Goal: Information Seeking & Learning: Learn about a topic

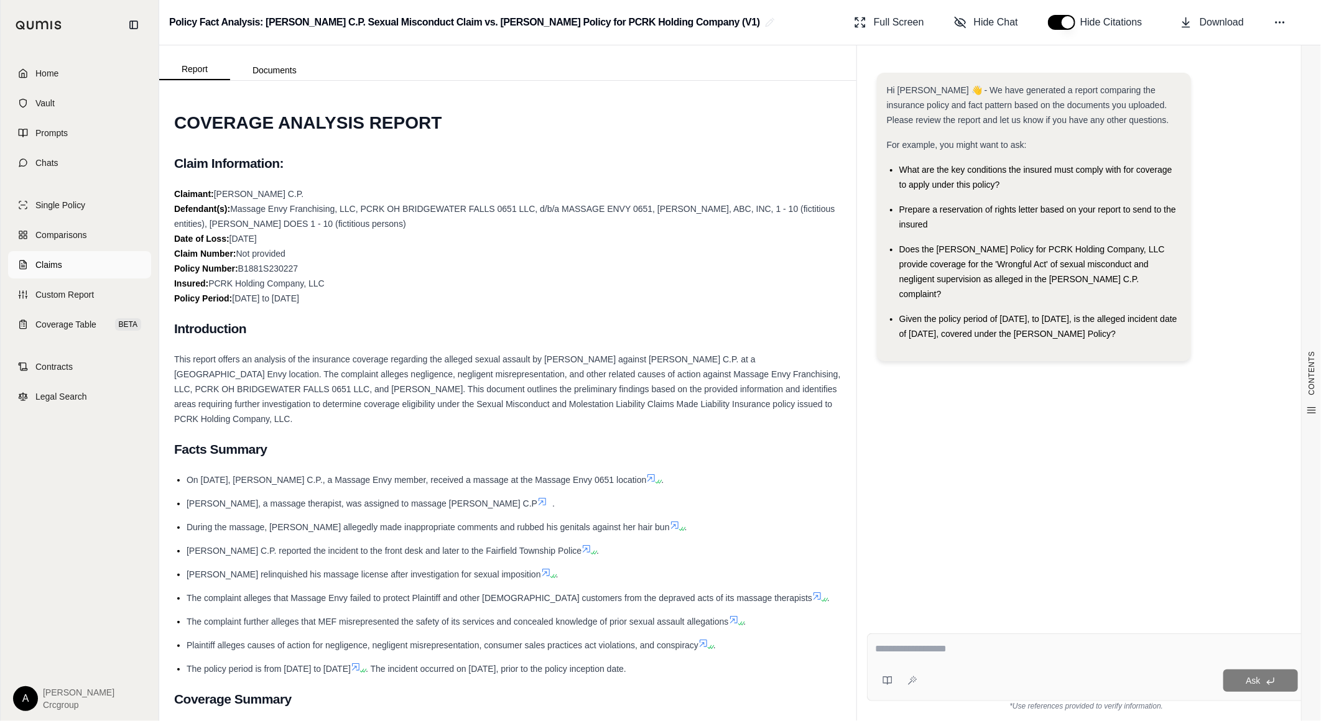
click at [48, 266] on span "Claims" at bounding box center [48, 265] width 27 height 12
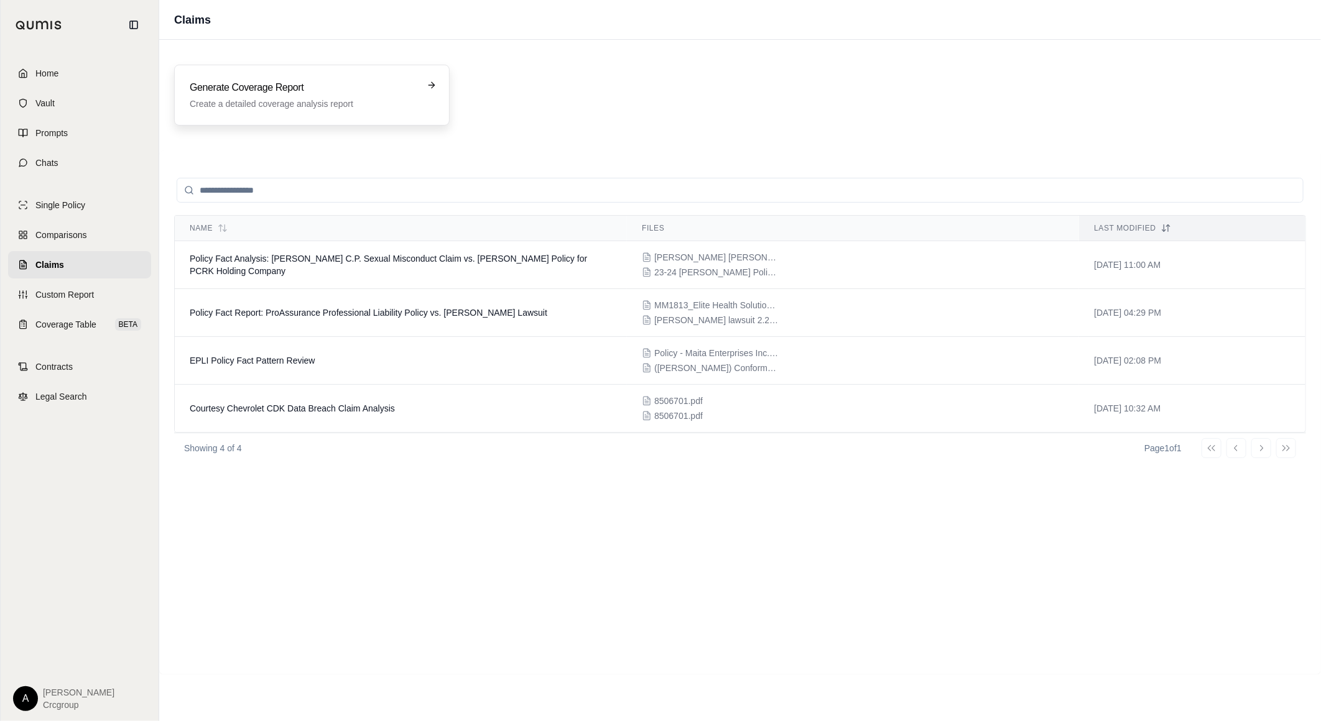
click at [432, 85] on icon at bounding box center [432, 85] width 10 height 10
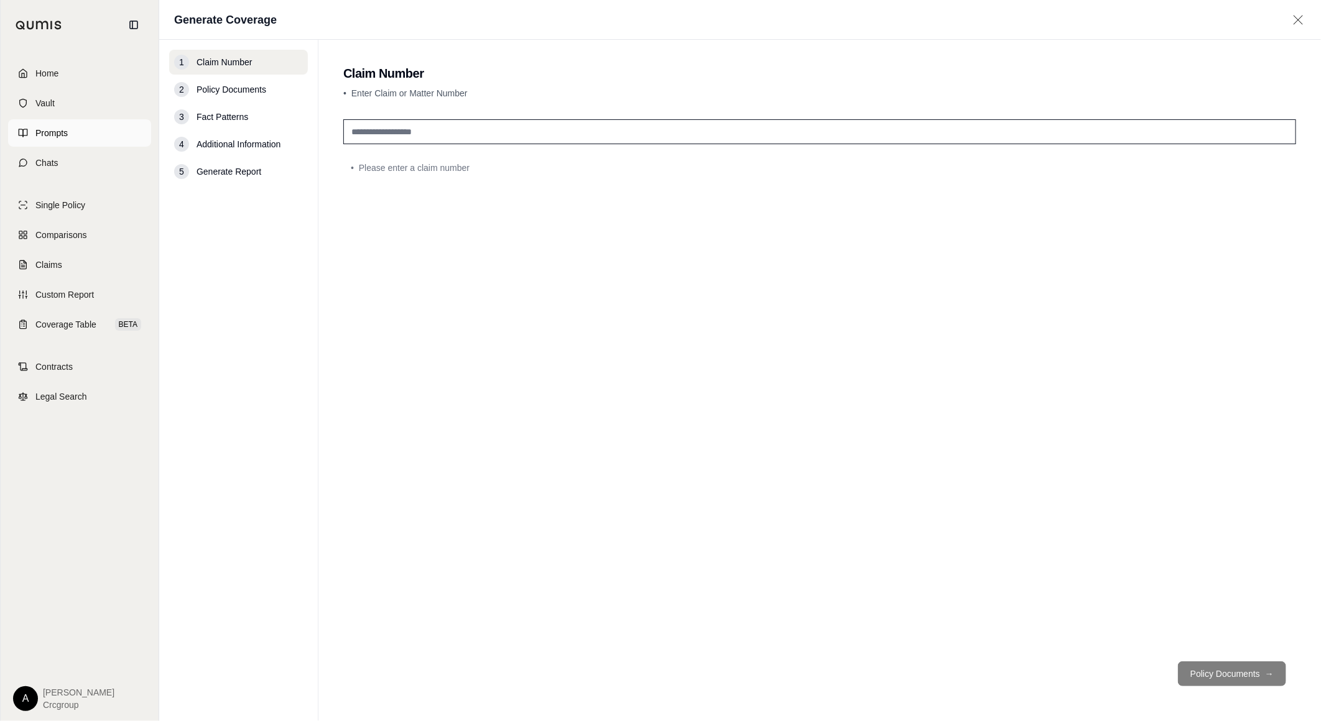
click at [67, 131] on span "Prompts" at bounding box center [51, 133] width 32 height 12
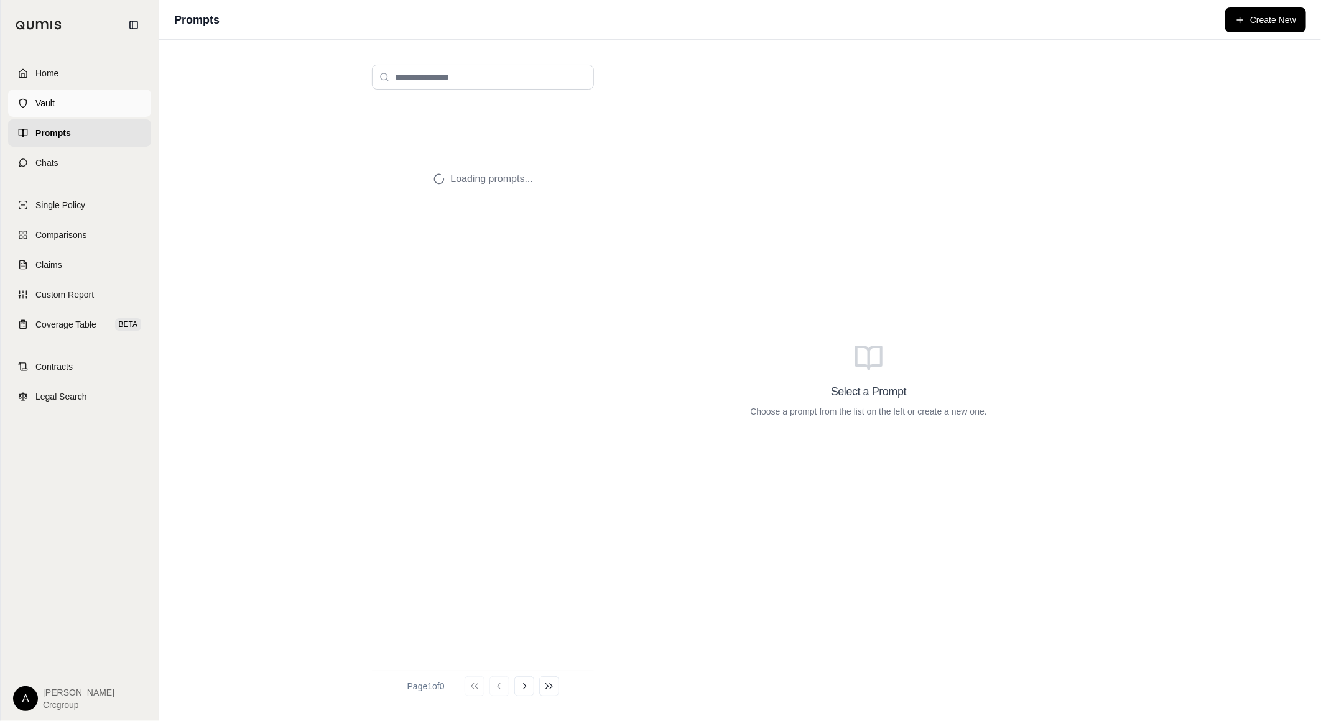
click at [56, 100] on link "Vault" at bounding box center [79, 103] width 143 height 27
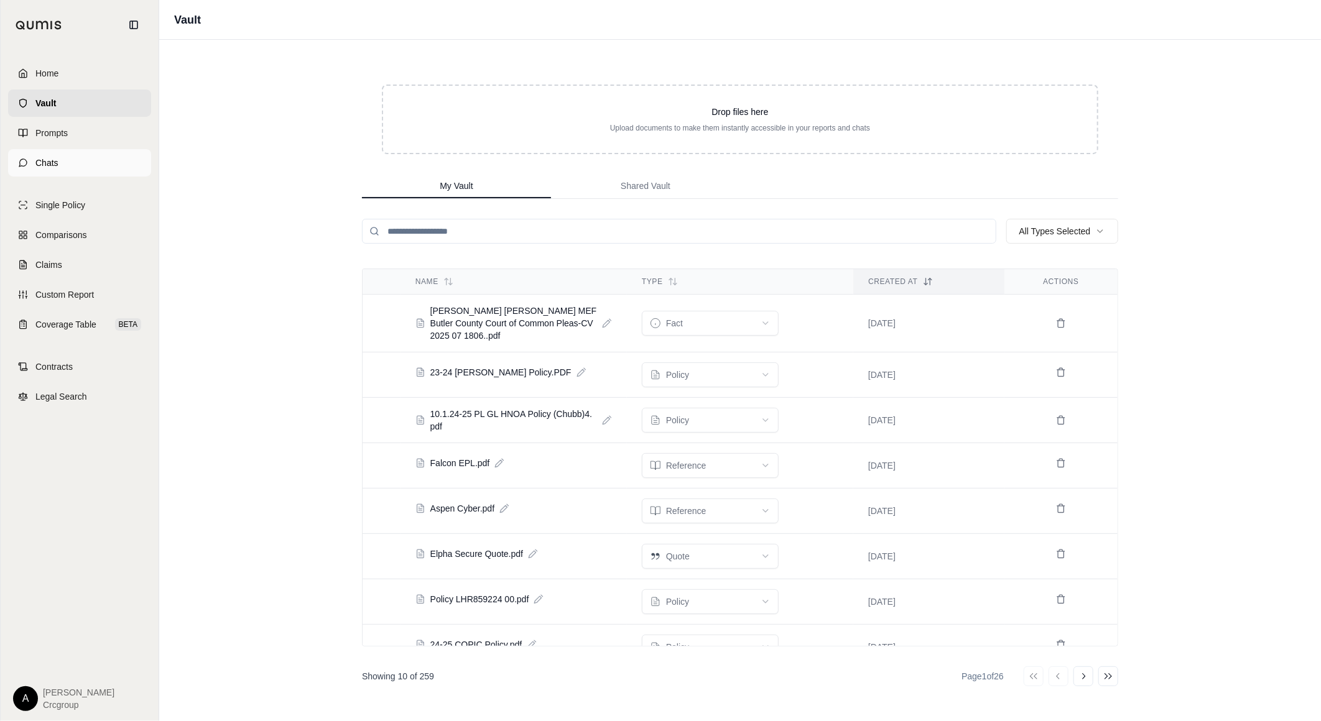
click at [104, 163] on link "Chats" at bounding box center [79, 162] width 143 height 27
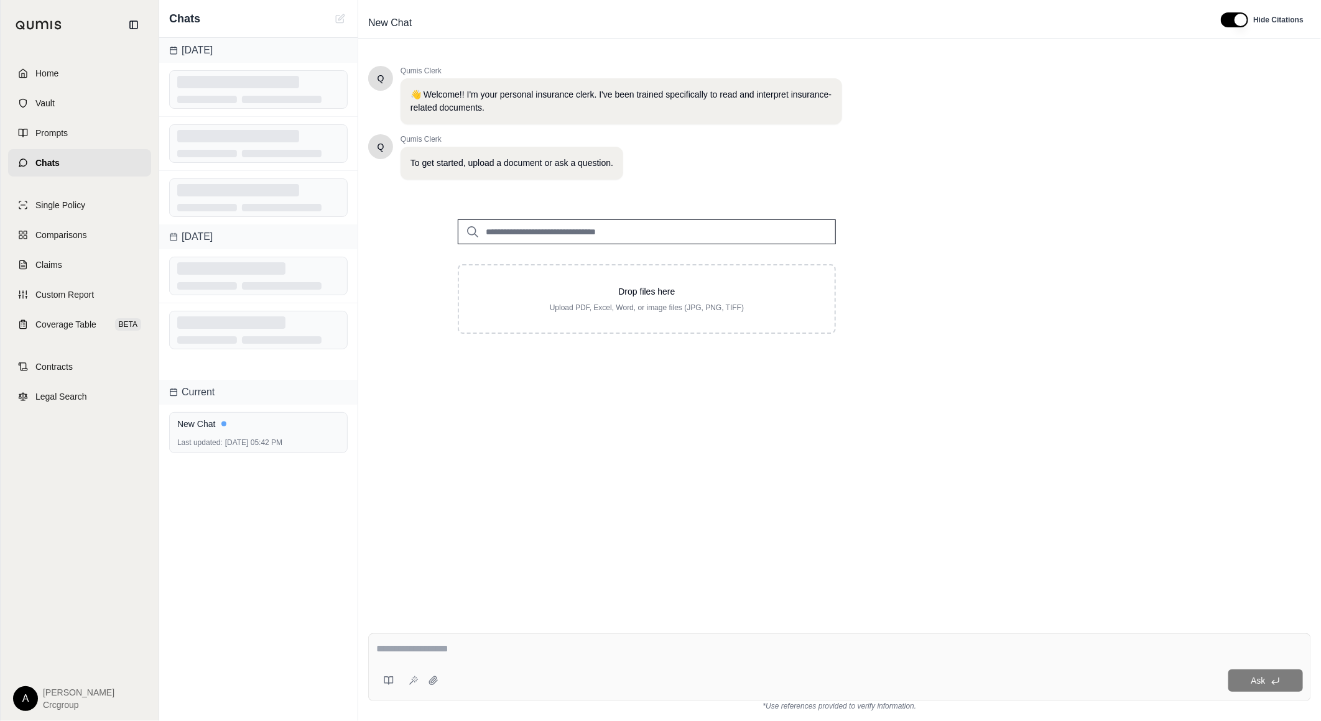
click at [598, 231] on input "search" at bounding box center [647, 232] width 378 height 25
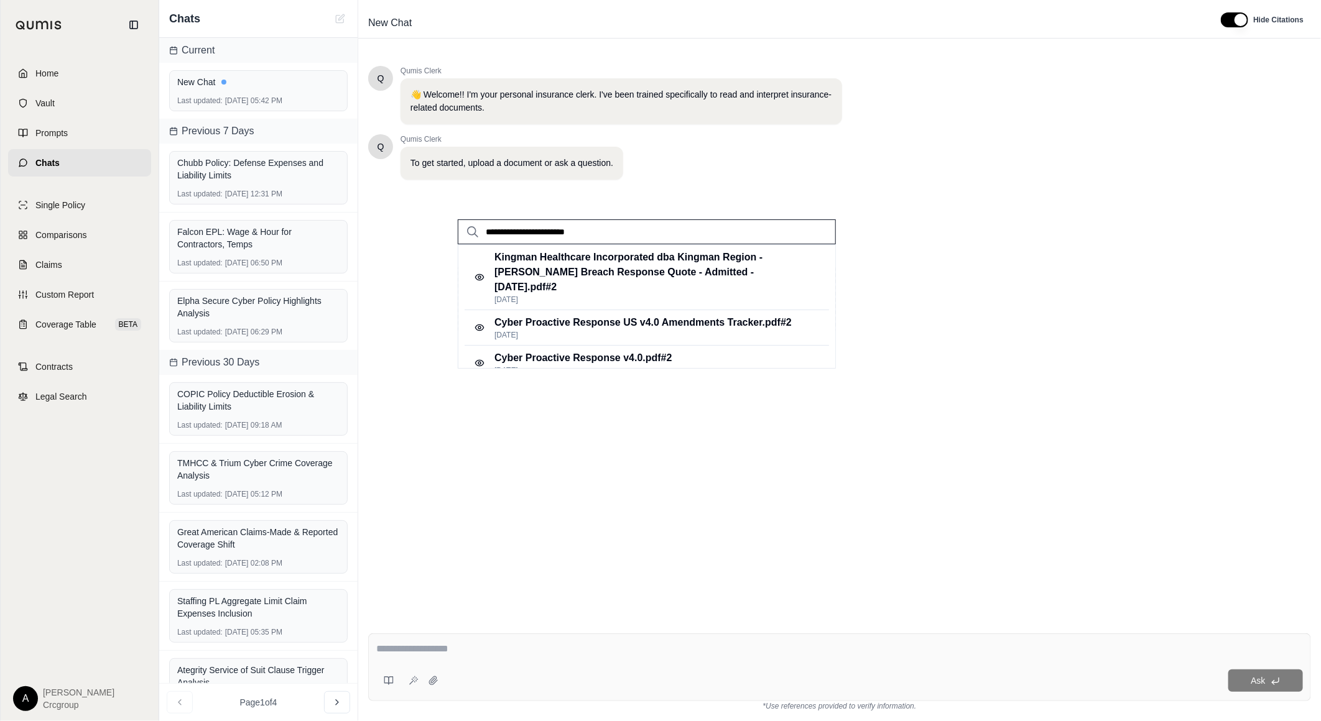
type input "**********"
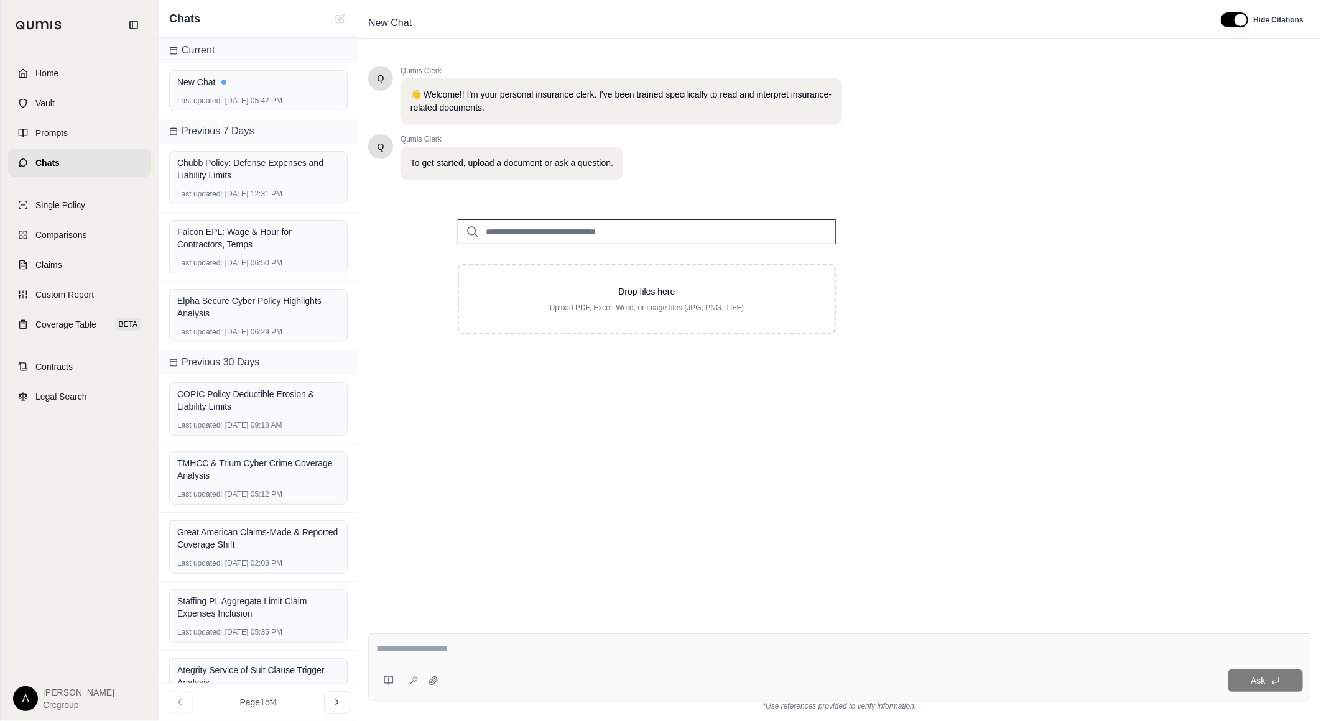
click at [657, 653] on textarea at bounding box center [839, 649] width 927 height 15
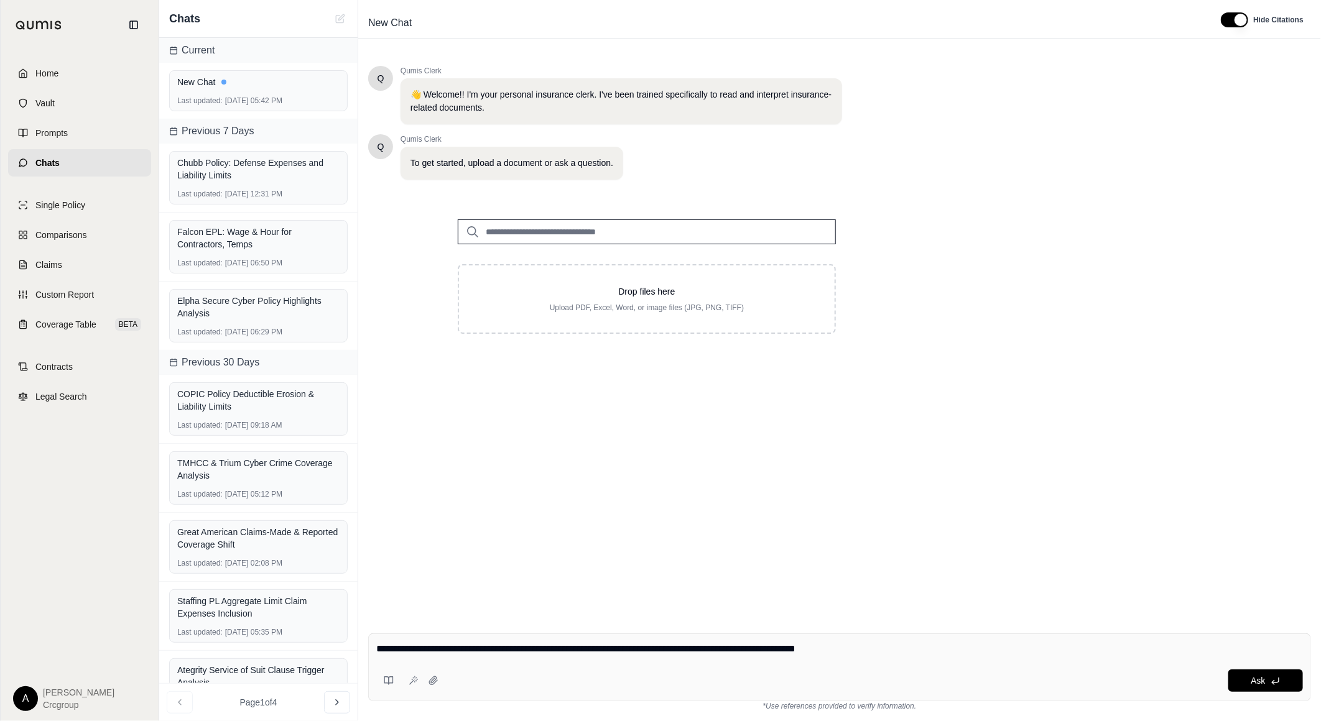
type textarea "**********"
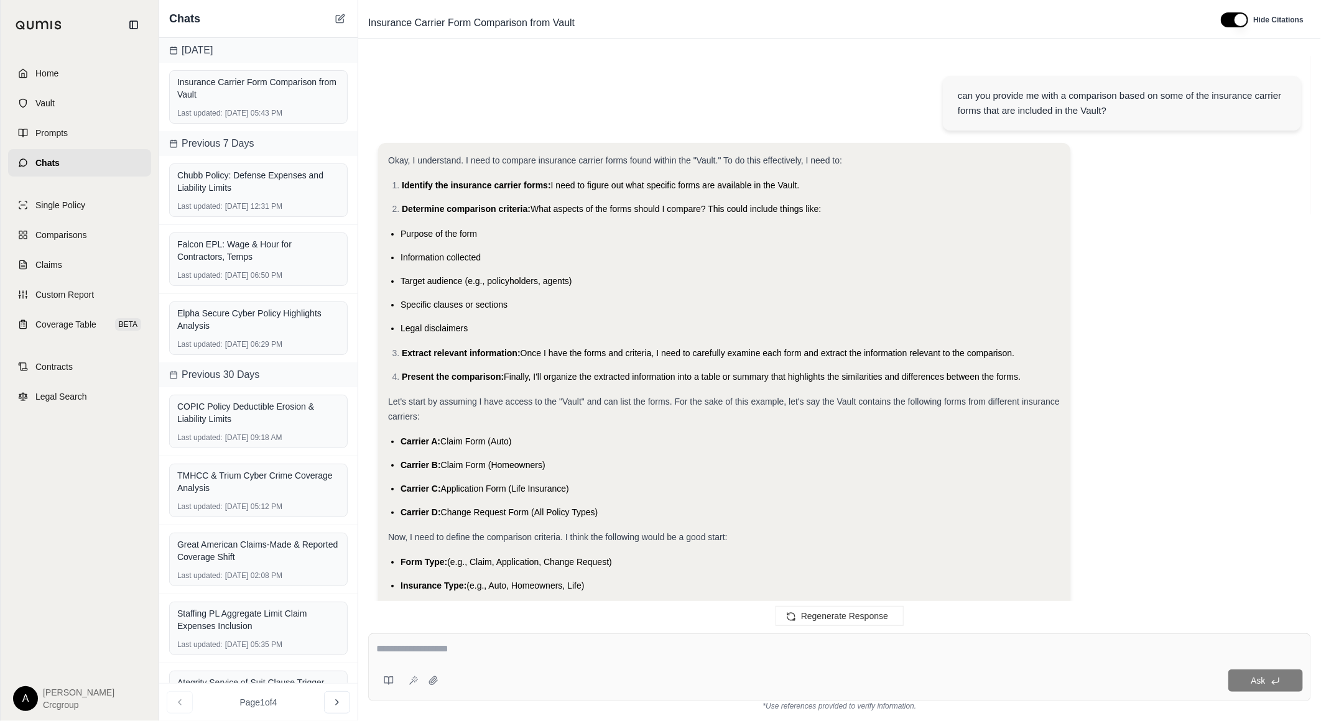
drag, startPoint x: 913, startPoint y: 378, endPoint x: 843, endPoint y: 200, distance: 191.8
click at [335, 701] on icon at bounding box center [337, 703] width 10 height 10
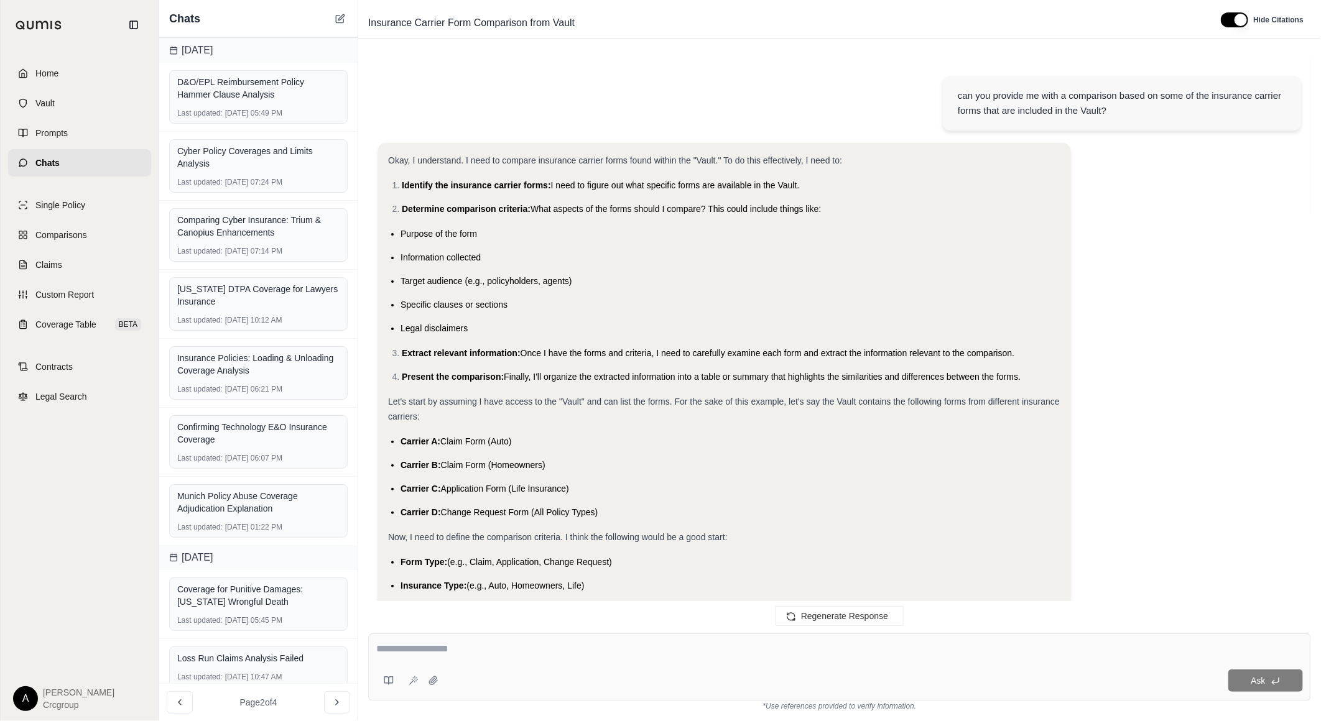
scroll to position [1826, 0]
